Goal: Navigation & Orientation: Understand site structure

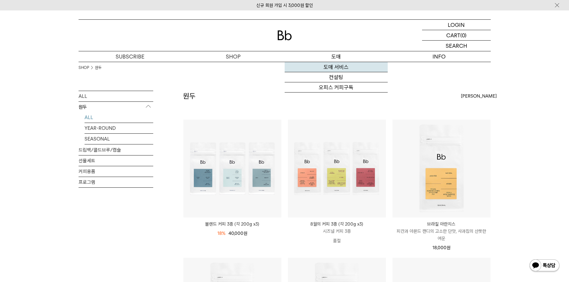
click at [338, 66] on link "도매 서비스" at bounding box center [336, 67] width 103 height 10
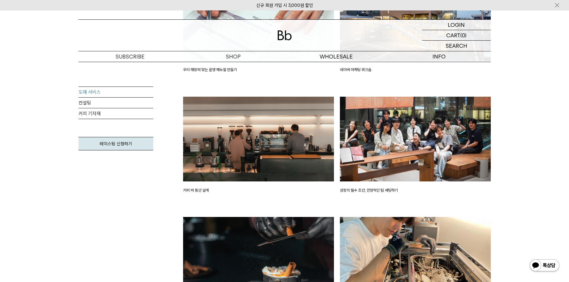
scroll to position [956, 0]
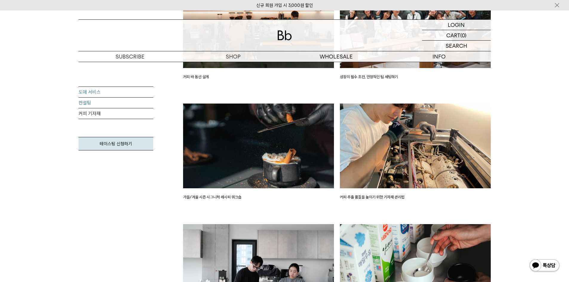
click at [106, 104] on link "컨설팅" at bounding box center [116, 103] width 75 height 11
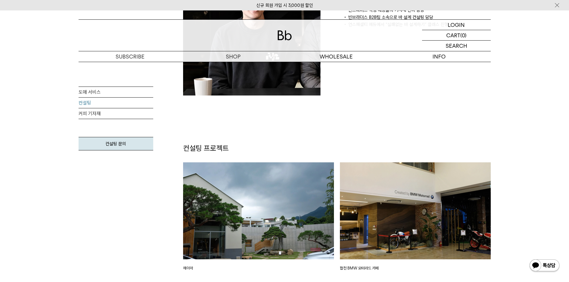
scroll to position [657, 0]
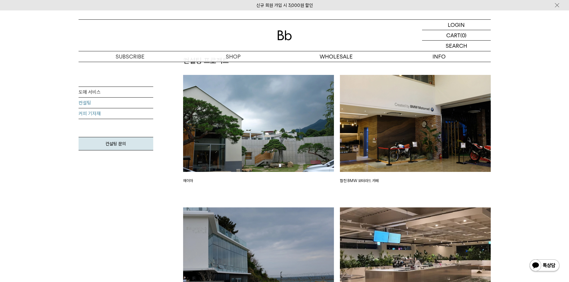
click at [87, 116] on link "커피 기자재" at bounding box center [116, 113] width 75 height 11
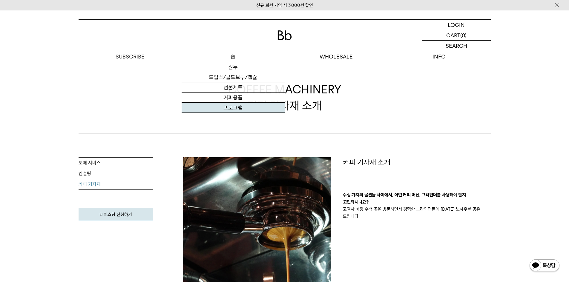
click at [236, 105] on link "프로그램" at bounding box center [233, 108] width 103 height 10
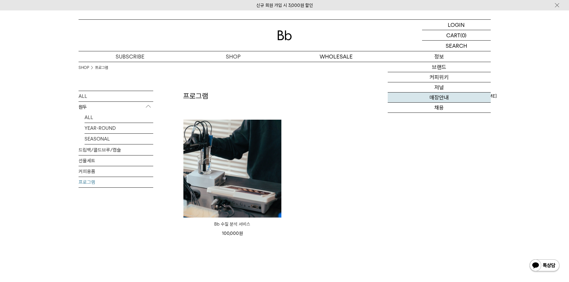
click at [450, 99] on link "매장안내" at bounding box center [439, 98] width 103 height 10
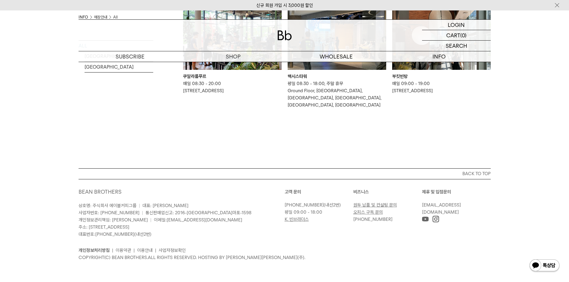
scroll to position [486, 0]
